Goal: Find specific page/section: Find specific page/section

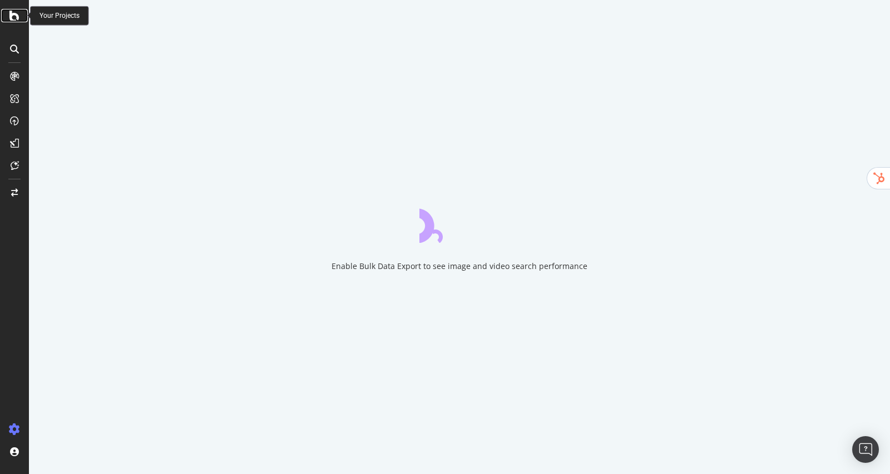
click at [12, 17] on icon at bounding box center [14, 15] width 10 height 13
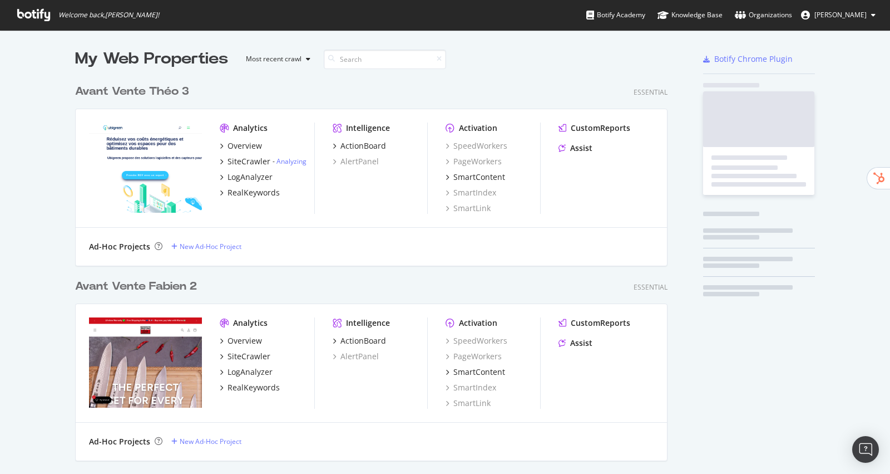
scroll to position [4085, 601]
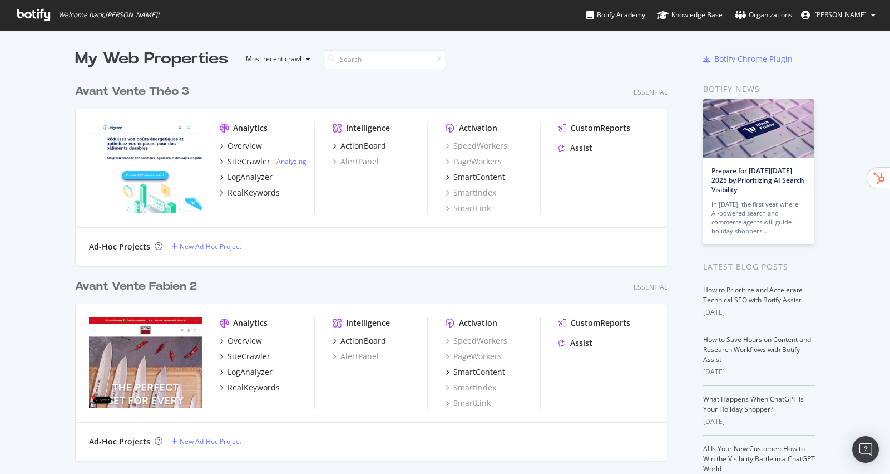
click at [352, 50] on input at bounding box center [385, 59] width 122 height 19
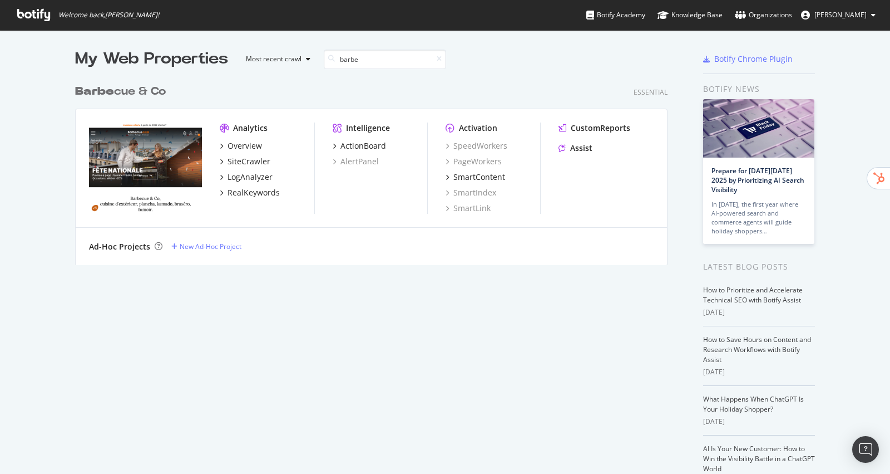
scroll to position [195, 601]
type input "barbe"
click at [247, 161] on div "SiteCrawler" at bounding box center [249, 161] width 43 height 11
